Goal: Information Seeking & Learning: Stay updated

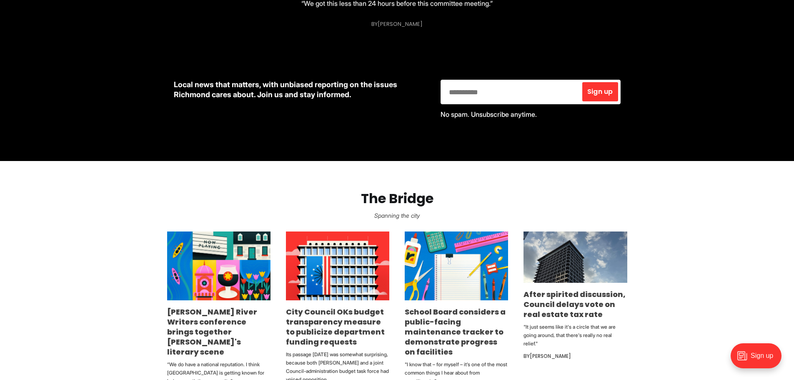
scroll to position [375, 0]
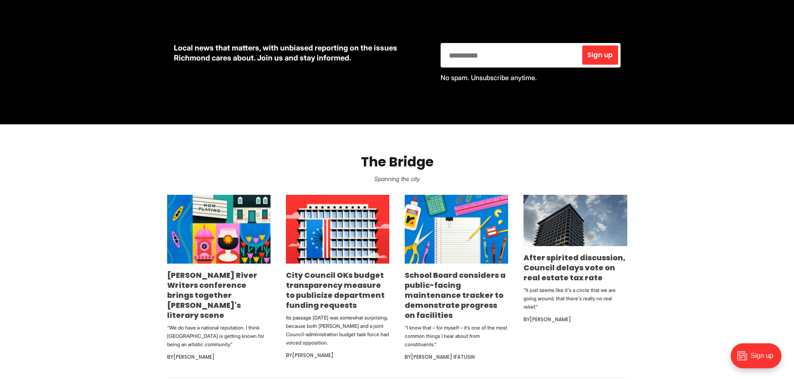
click at [312, 293] on link "City Council OKs budget transparency measure to publicize department funding re…" at bounding box center [335, 290] width 99 height 40
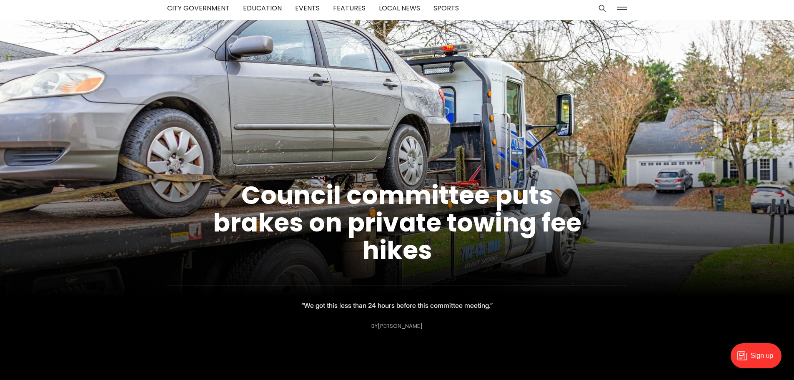
scroll to position [0, 0]
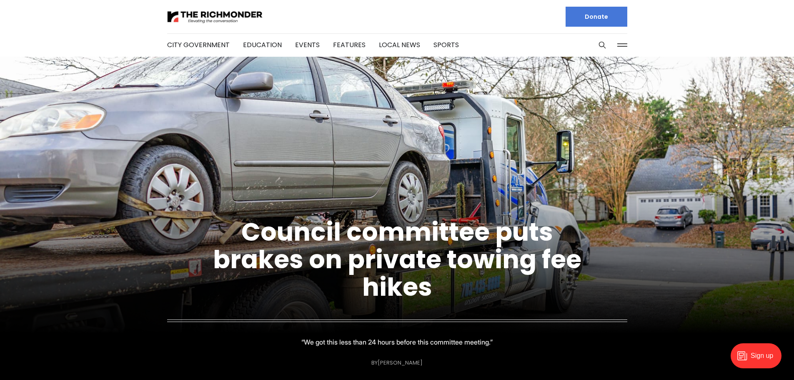
click at [270, 231] on link "Council committee puts brakes on private towing fee hikes" at bounding box center [397, 259] width 369 height 90
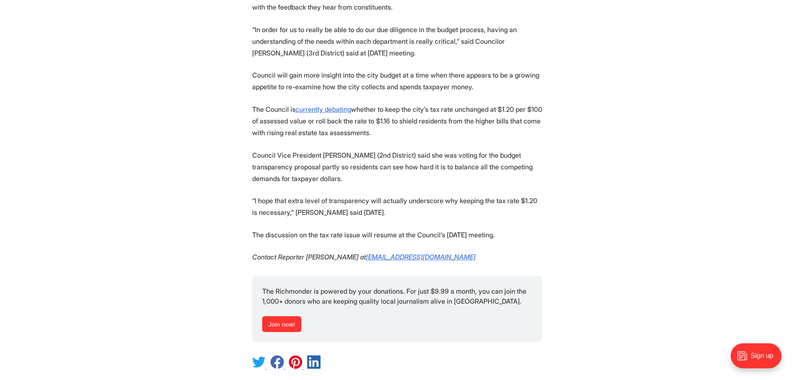
scroll to position [1084, 0]
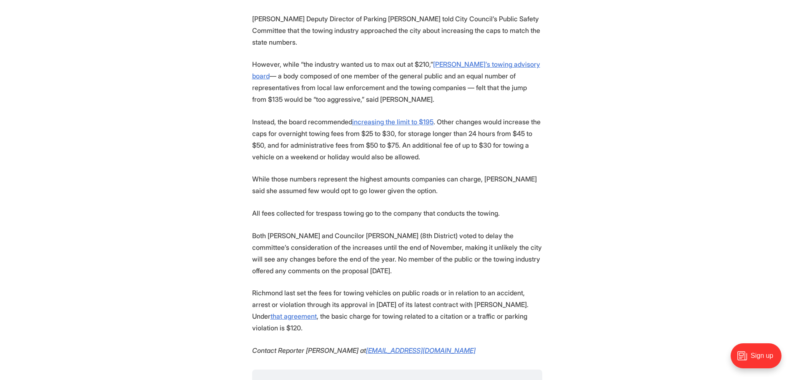
scroll to position [792, 0]
